Goal: Task Accomplishment & Management: Manage account settings

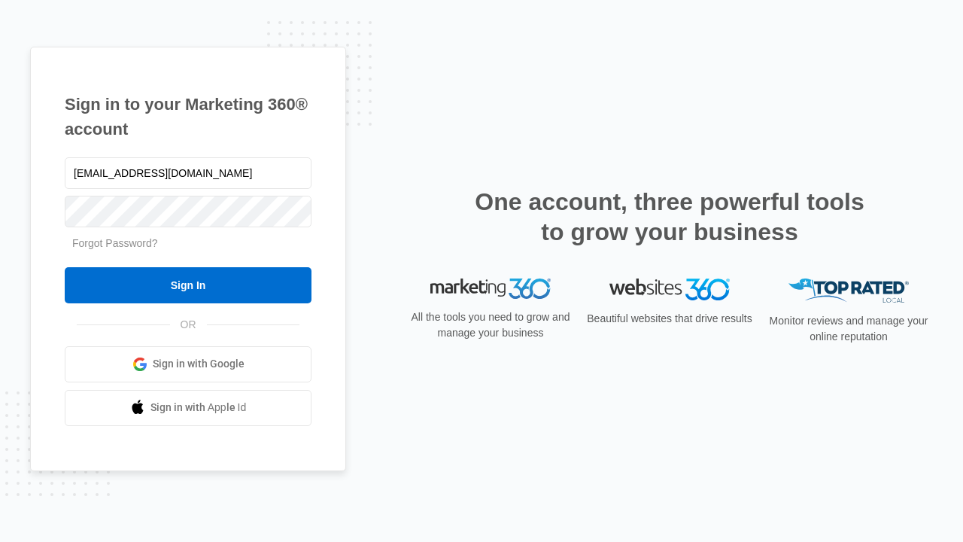
type input "dankie614@gmail.com"
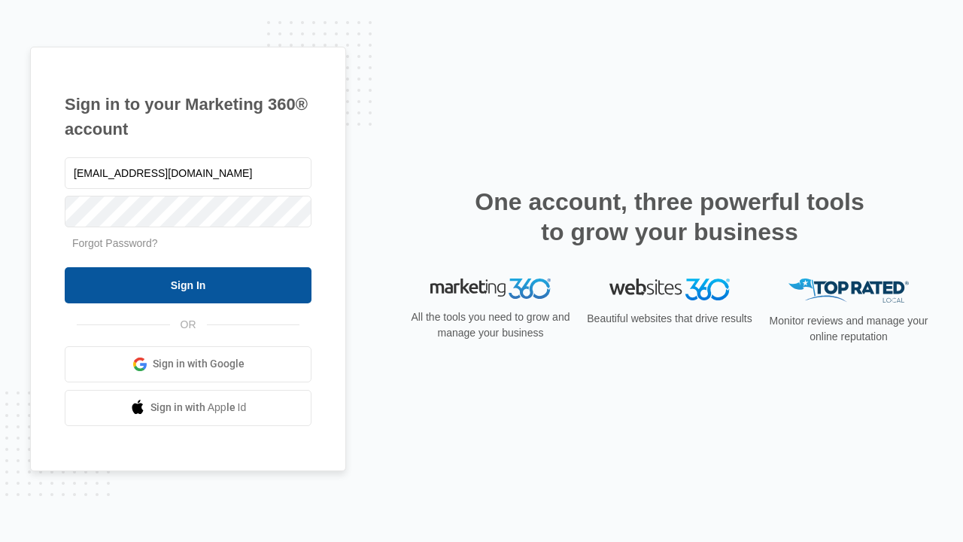
click at [188, 284] on input "Sign In" at bounding box center [188, 285] width 247 height 36
